Goal: Task Accomplishment & Management: Manage account settings

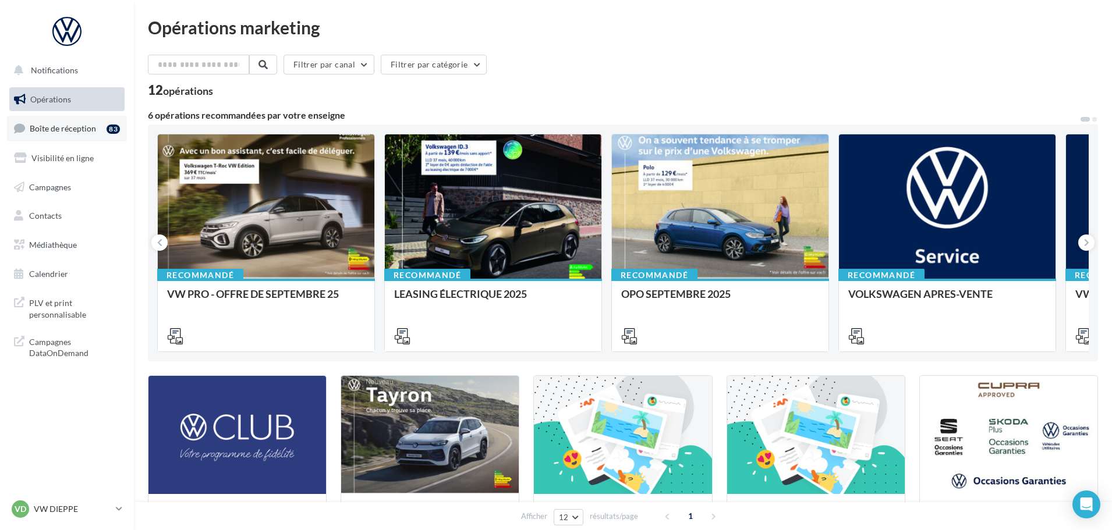
click at [80, 139] on link "Boîte de réception 83" at bounding box center [67, 128] width 120 height 25
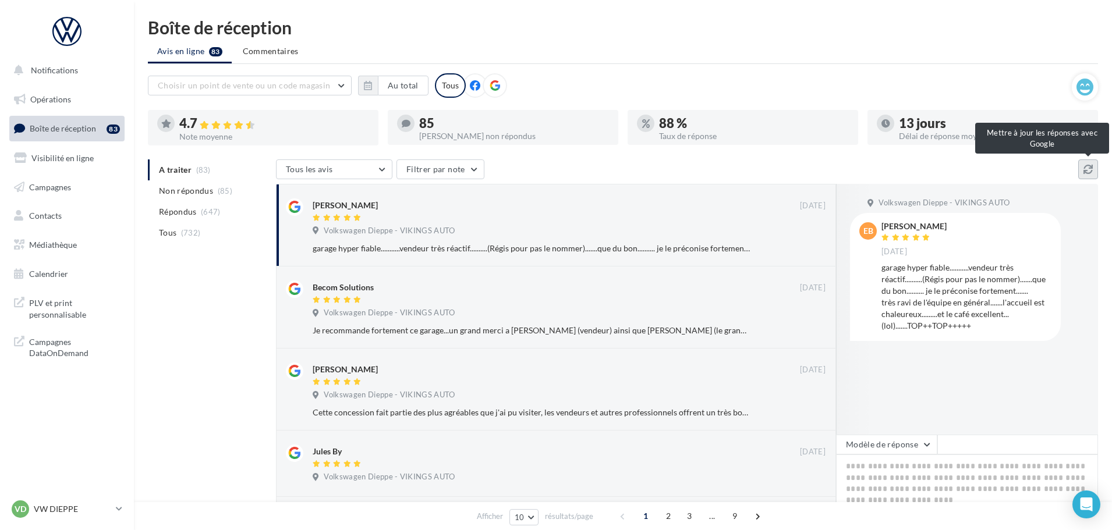
click at [1088, 178] on button at bounding box center [1088, 170] width 20 height 20
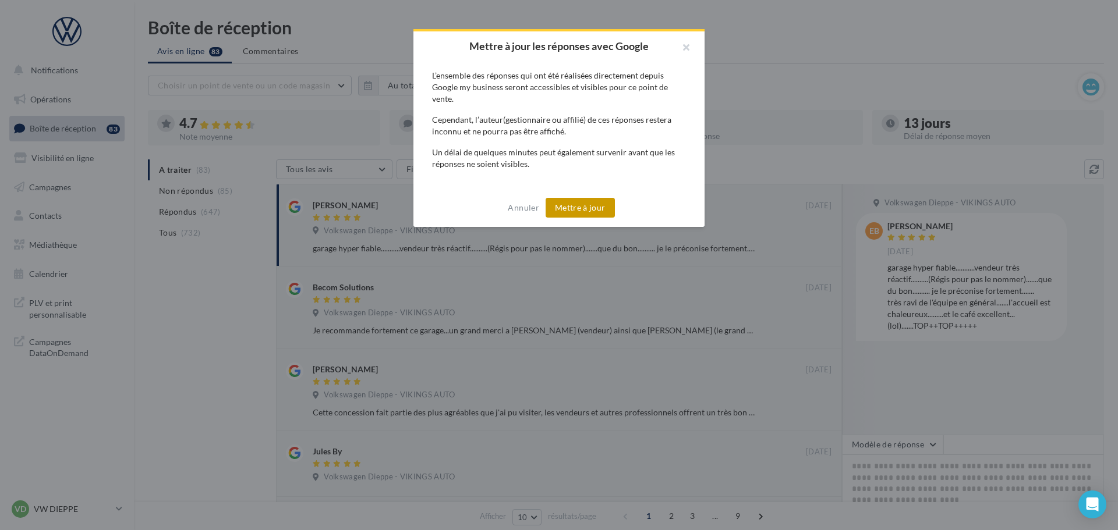
click at [602, 215] on button "Mettre à jour" at bounding box center [580, 208] width 69 height 20
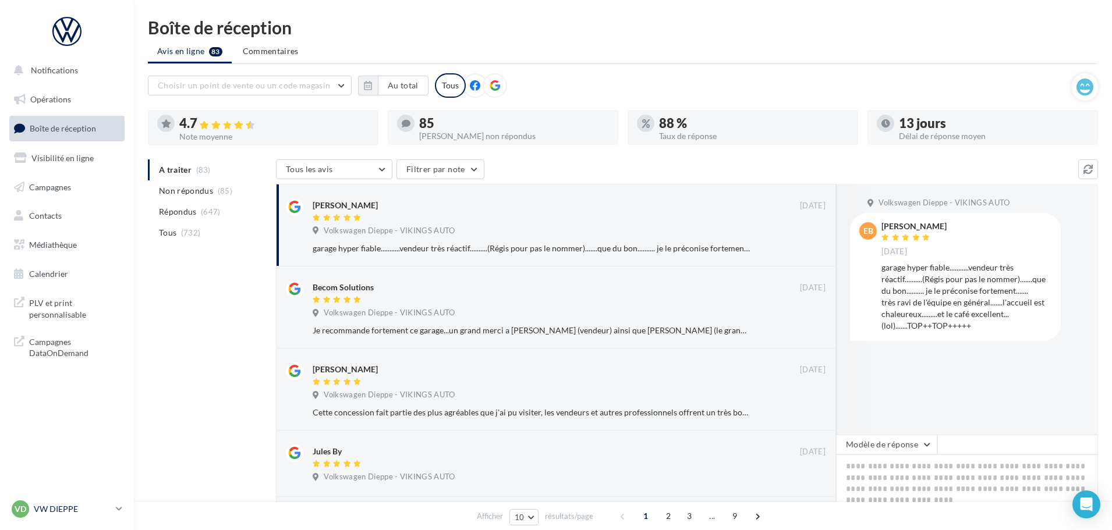
click at [48, 502] on div "VD VW DIEPPE vw-die-vau" at bounding box center [62, 509] width 100 height 17
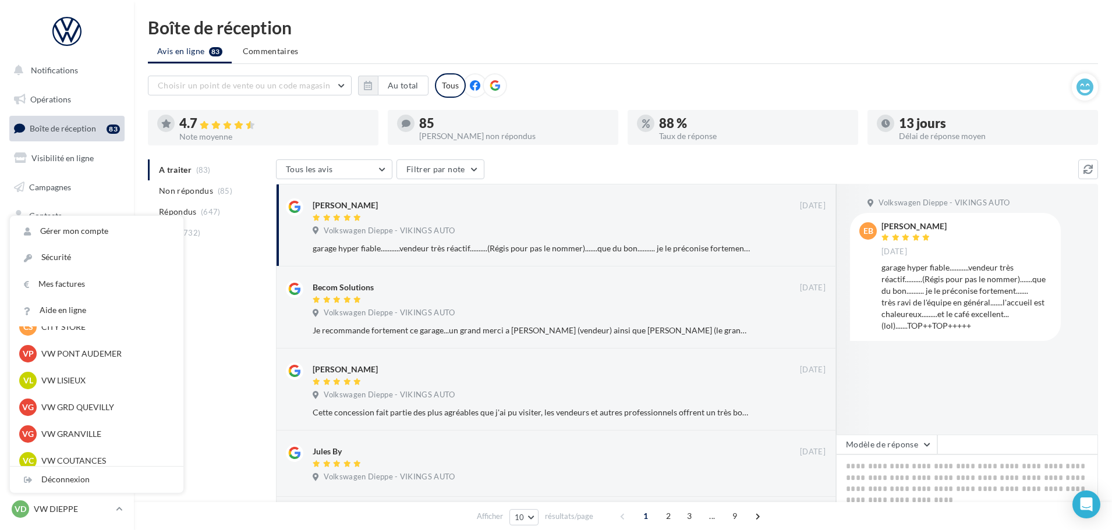
scroll to position [291, 0]
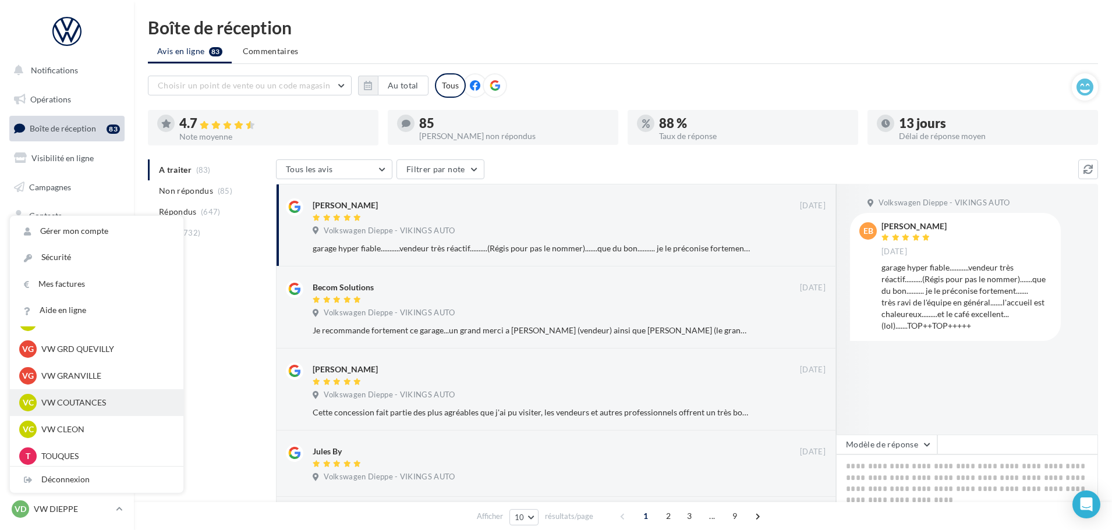
click at [68, 404] on p "VW COUTANCES" at bounding box center [105, 403] width 128 height 12
